Goal: Information Seeking & Learning: Learn about a topic

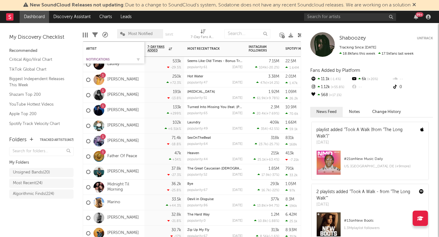
click at [96, 58] on div "Notifications" at bounding box center [109, 60] width 46 height 4
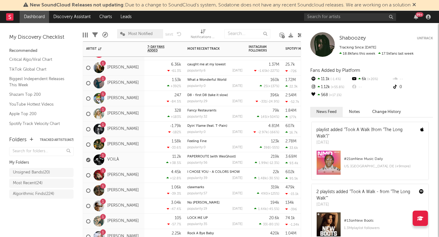
click at [134, 135] on div "1 [PERSON_NAME]" at bounding box center [113, 129] width 61 height 15
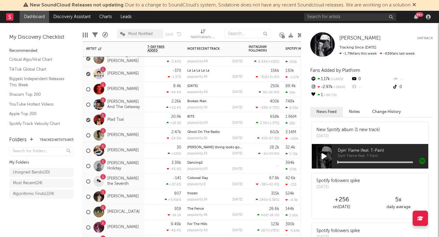
click at [140, 171] on div "1 [PERSON_NAME] Holiday" at bounding box center [113, 165] width 61 height 15
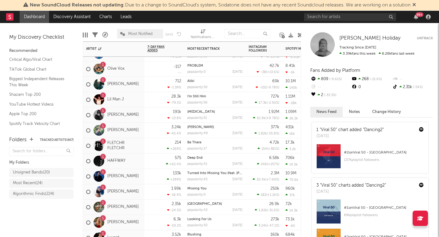
click at [139, 152] on div "1 FLETCHR FLETCHR" at bounding box center [113, 146] width 55 height 18
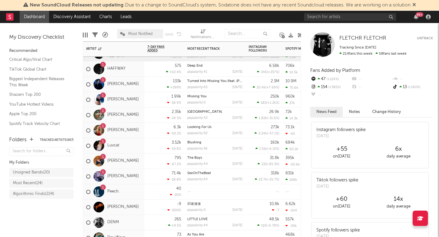
click at [138, 136] on div "1 [PERSON_NAME]" at bounding box center [113, 130] width 61 height 15
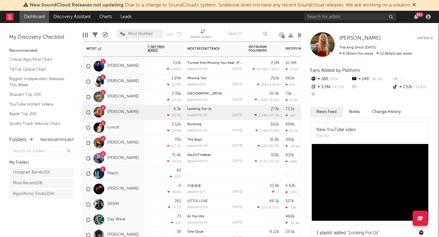
click at [141, 36] on span "Most Notified" at bounding box center [140, 33] width 46 height 9
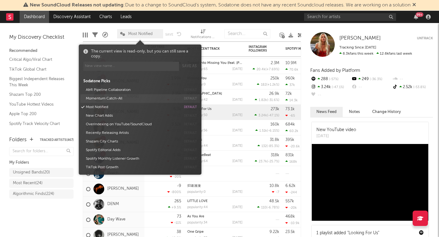
click at [106, 97] on button "Momentum Catch-All" at bounding box center [132, 98] width 97 height 9
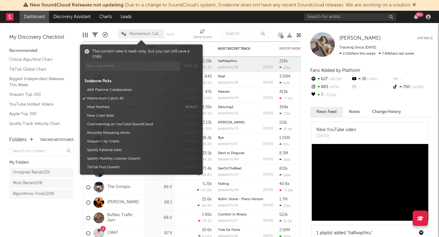
click at [55, 222] on div "Folders Tracked Artists ( 467 ) My Folders Unsigned Bands ( 20 ) Most Recent ( …" at bounding box center [41, 183] width 83 height 107
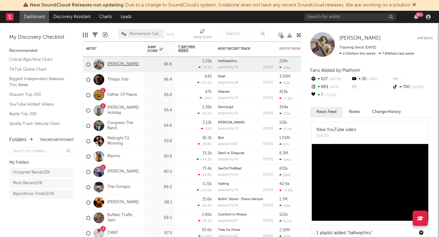
click at [121, 65] on link "[PERSON_NAME]" at bounding box center [123, 64] width 32 height 5
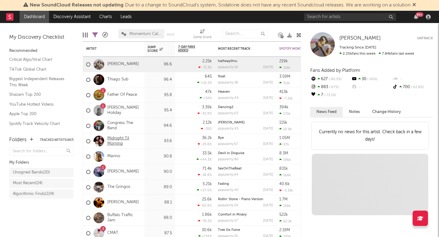
click at [122, 141] on link "Midnight Til Morning" at bounding box center [124, 141] width 34 height 10
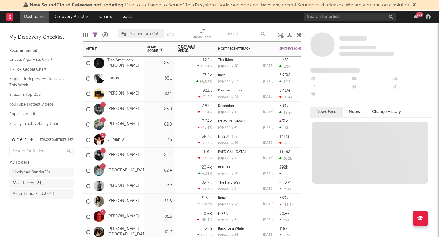
click at [143, 189] on div "[PERSON_NAME]" at bounding box center [113, 185] width 61 height 15
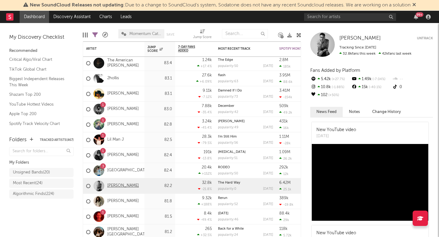
click at [119, 186] on link "[PERSON_NAME]" at bounding box center [123, 185] width 32 height 5
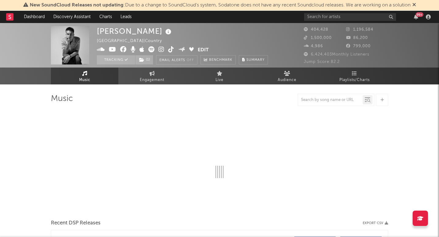
select select "6m"
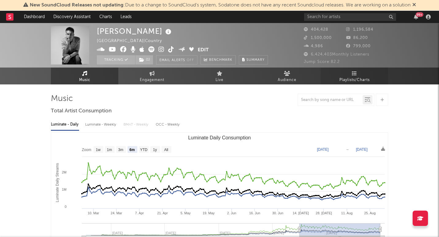
click at [354, 79] on span "Playlists/Charts" at bounding box center [355, 79] width 30 height 7
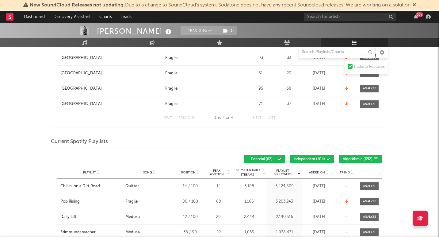
scroll to position [268, 0]
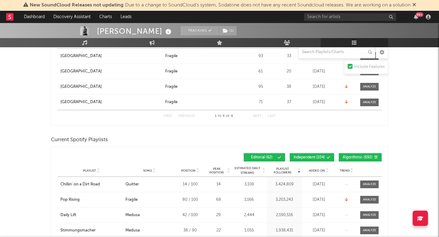
click at [319, 171] on span "Added On" at bounding box center [317, 171] width 16 height 4
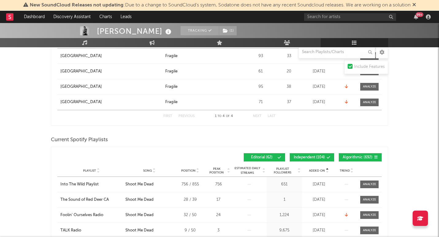
click at [319, 171] on span "Added On" at bounding box center [317, 171] width 16 height 4
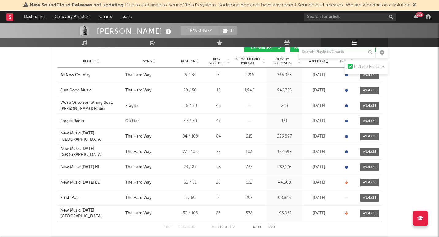
scroll to position [381, 0]
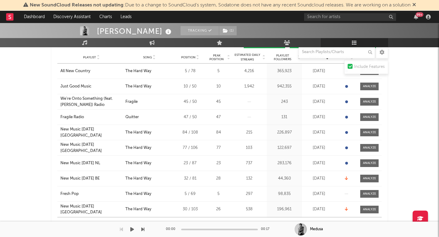
click at [257, 222] on div "00:00 00:17" at bounding box center [219, 229] width 107 height 15
click at [256, 223] on div "00:00 00:17" at bounding box center [219, 229] width 107 height 15
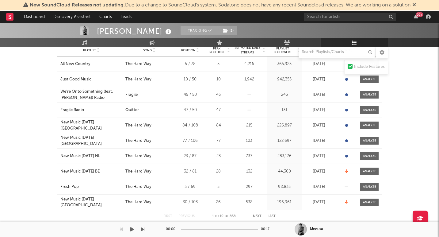
scroll to position [392, 0]
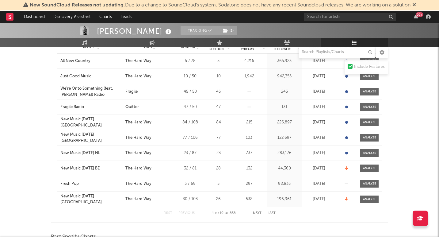
click at [256, 210] on div "First Previous 1 to 10 of 858 Next Last" at bounding box center [220, 213] width 112 height 12
click at [256, 211] on div "First Previous 1 to 10 of 858 Next Last" at bounding box center [220, 213] width 112 height 12
click at [256, 212] on button "Next" at bounding box center [257, 212] width 9 height 3
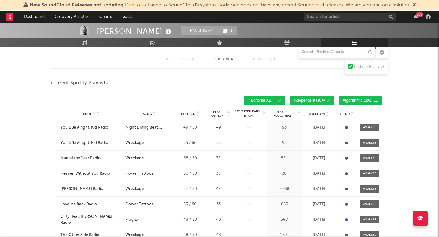
scroll to position [333, 0]
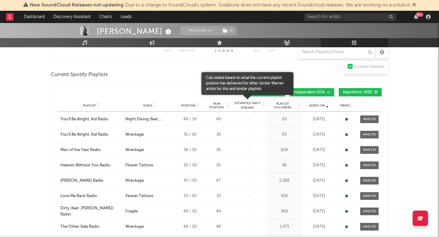
click at [245, 106] on span "Estimated Daily Streams" at bounding box center [247, 105] width 29 height 9
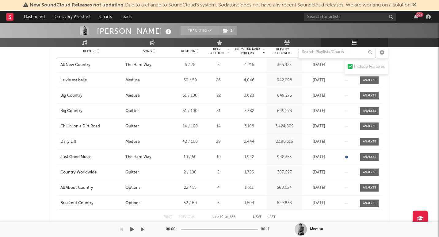
scroll to position [396, 0]
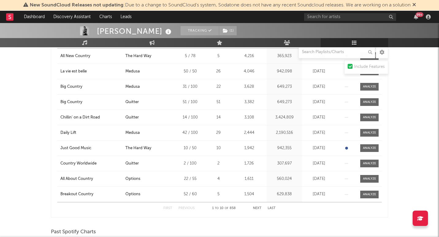
click at [255, 208] on button "Next" at bounding box center [257, 207] width 9 height 3
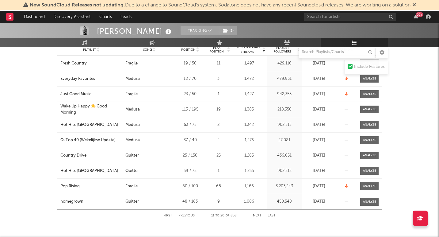
scroll to position [390, 0]
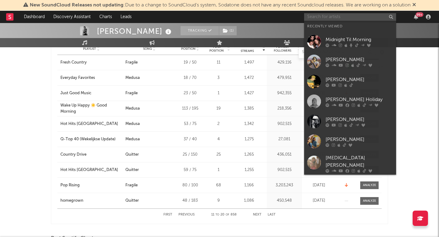
click at [339, 16] on input "text" at bounding box center [350, 17] width 92 height 8
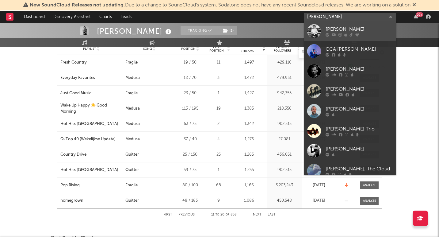
type input "[PERSON_NAME]"
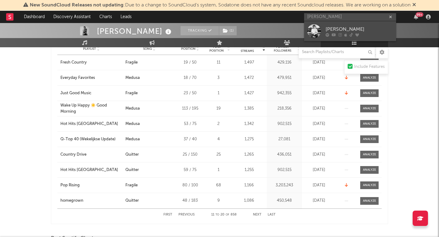
click at [354, 28] on div "[PERSON_NAME]" at bounding box center [360, 28] width 68 height 7
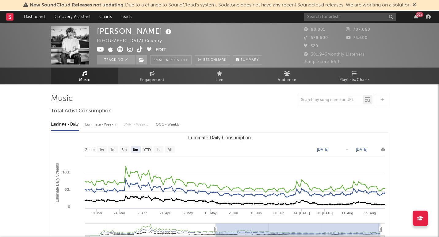
select select "6m"
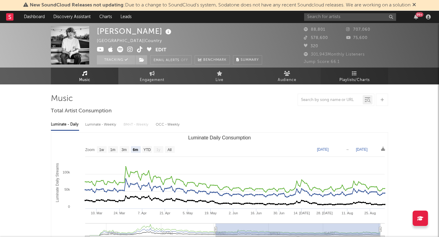
click at [356, 75] on icon at bounding box center [354, 73] width 5 height 5
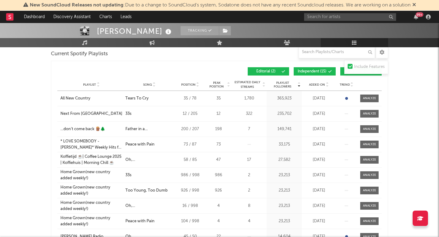
scroll to position [89, 0]
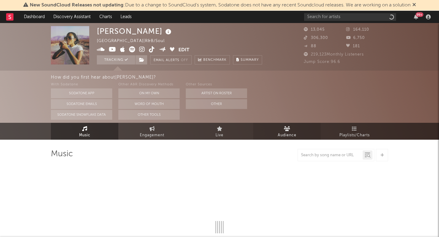
select select "6m"
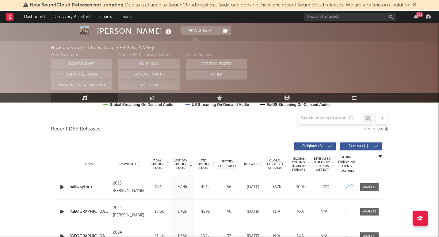
scroll to position [199, 0]
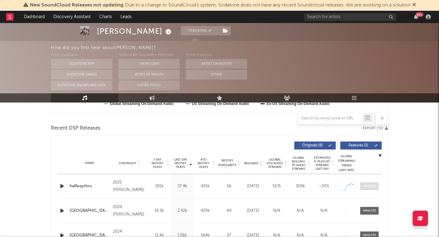
click at [363, 186] on span at bounding box center [370, 186] width 18 height 8
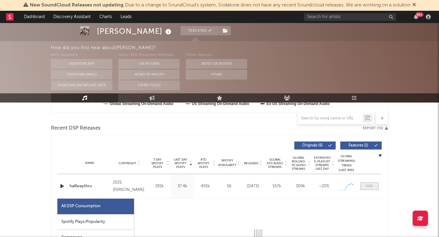
select select "1w"
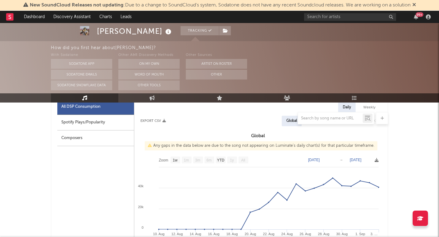
scroll to position [299, 0]
click at [112, 125] on div "Spotify Plays/Popularity" at bounding box center [95, 122] width 77 height 16
select select "1w"
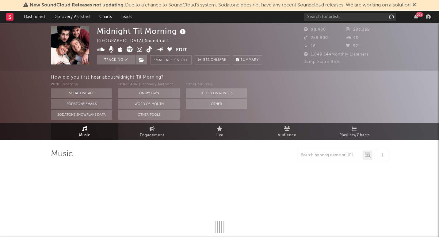
select select "1w"
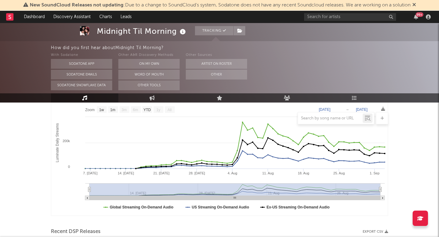
scroll to position [94, 0]
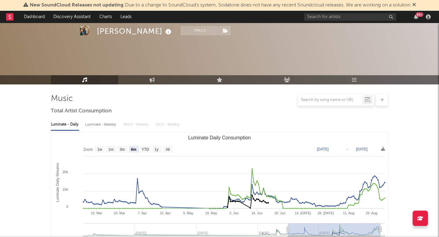
select select "6m"
